Goal: Task Accomplishment & Management: Manage account settings

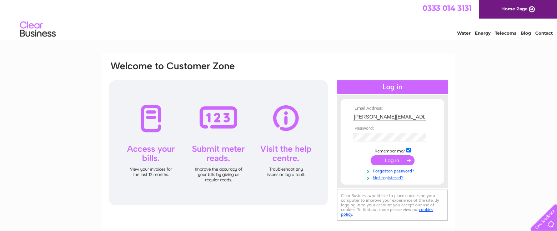
click at [393, 160] on input "submit" at bounding box center [393, 160] width 44 height 10
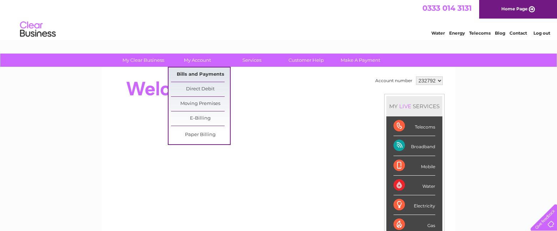
click at [201, 74] on link "Bills and Payments" at bounding box center [200, 74] width 59 height 14
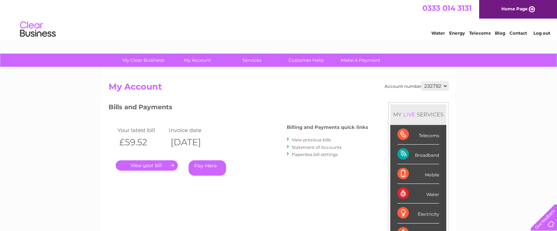
click at [150, 166] on link "." at bounding box center [147, 165] width 62 height 10
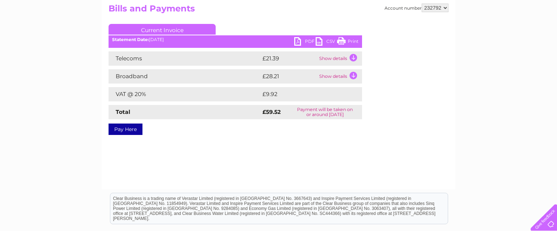
scroll to position [79, 0]
